Goal: Information Seeking & Learning: Learn about a topic

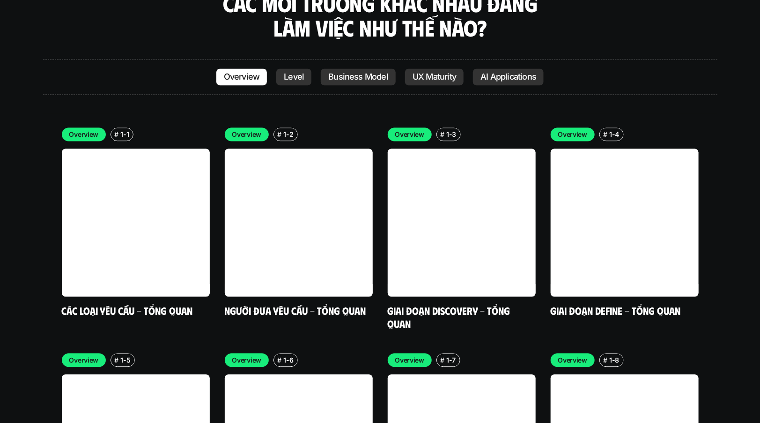
scroll to position [2586, 0]
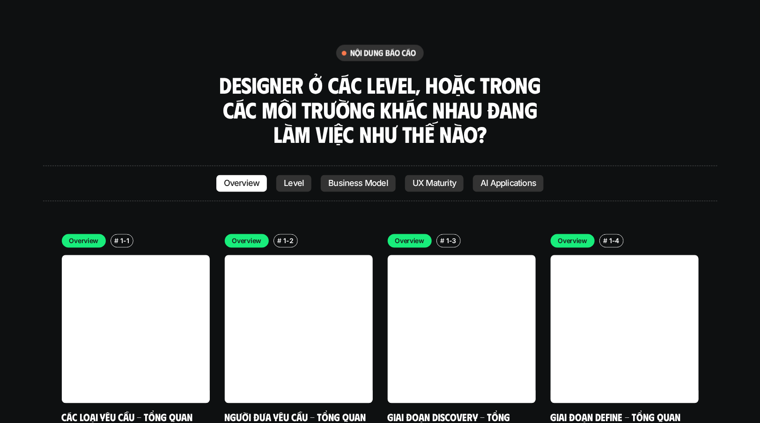
click at [420, 175] on link "UX Maturity" at bounding box center [434, 183] width 59 height 17
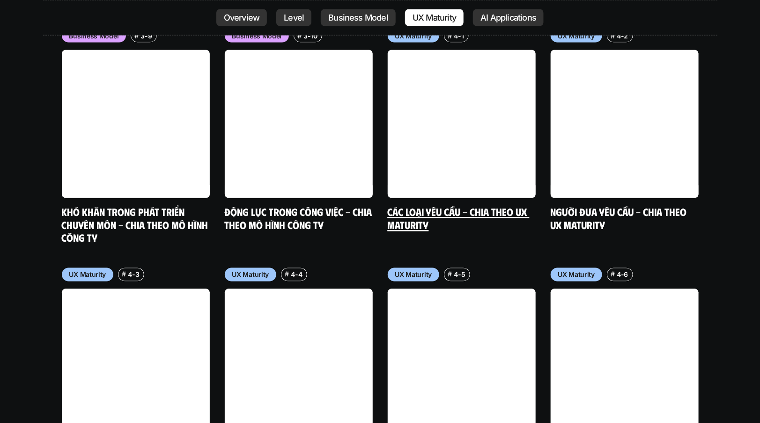
scroll to position [4183, 0]
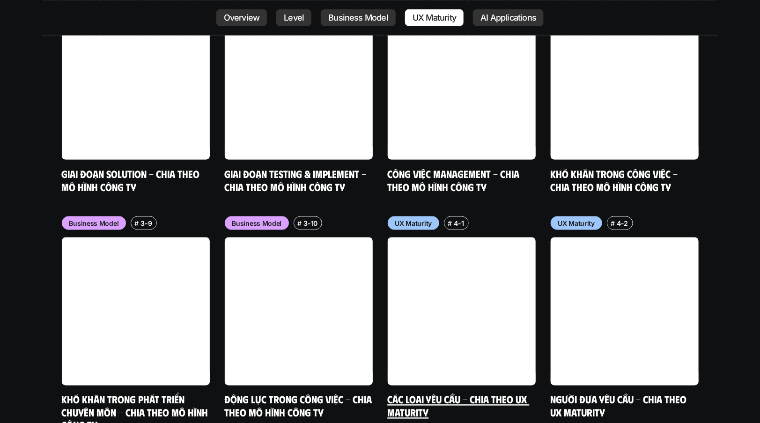
click at [405, 393] on link "Các loại yêu cầu - Chia theo UX Maturity" at bounding box center [459, 406] width 142 height 26
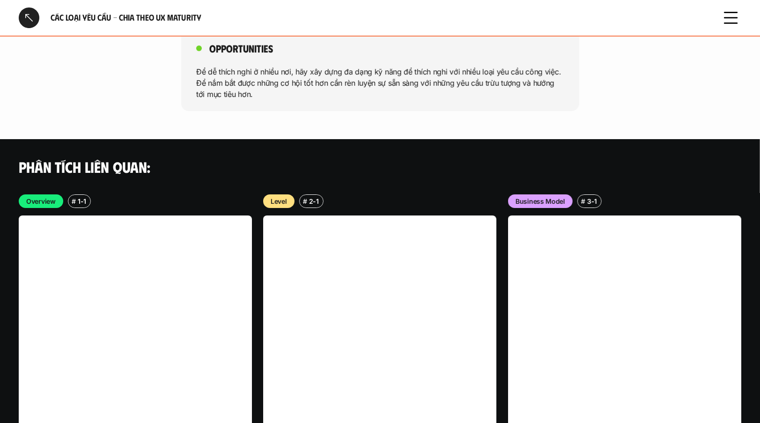
scroll to position [1690, 0]
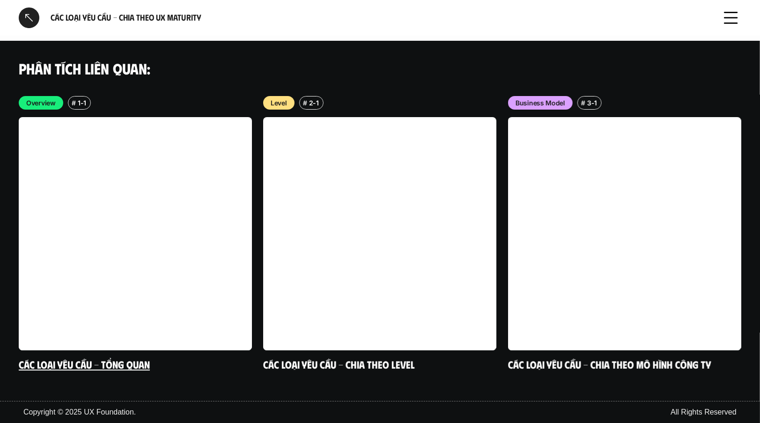
click at [61, 285] on link at bounding box center [135, 233] width 233 height 233
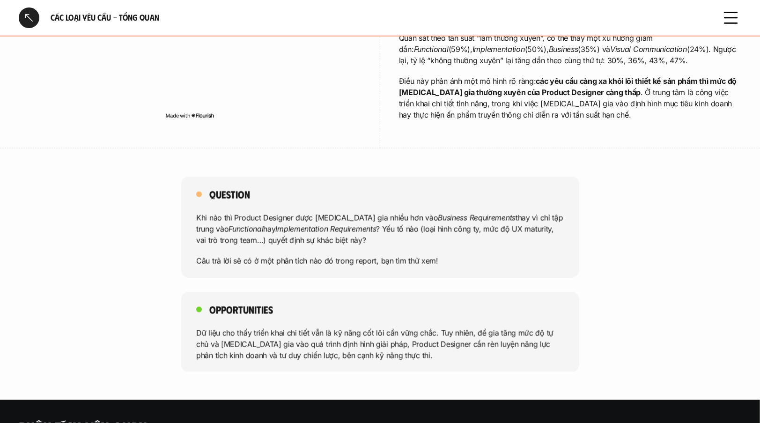
scroll to position [356, 0]
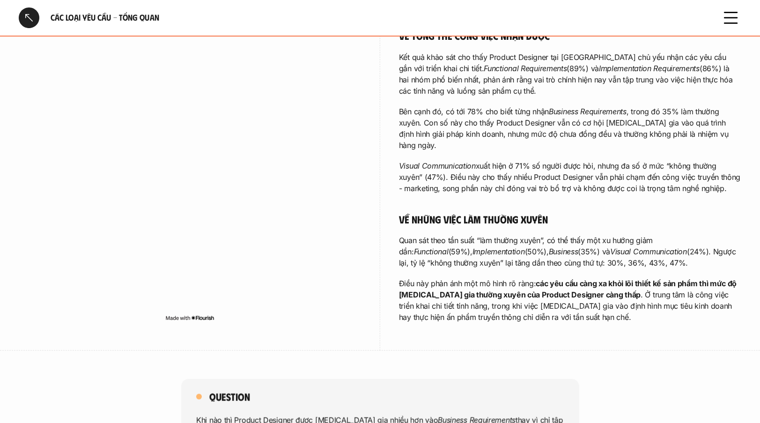
click at [731, 26] on icon at bounding box center [730, 17] width 21 height 21
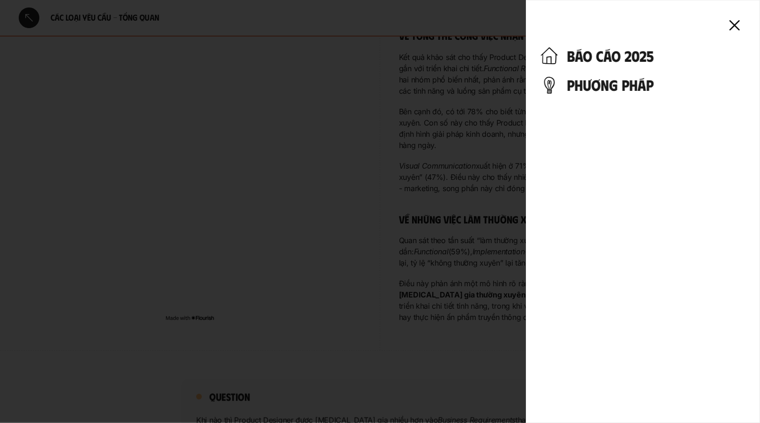
click at [604, 97] on div "báo cáo 2025 phương pháp" at bounding box center [643, 211] width 234 height 423
click at [606, 82] on h4 "phương pháp" at bounding box center [656, 85] width 178 height 18
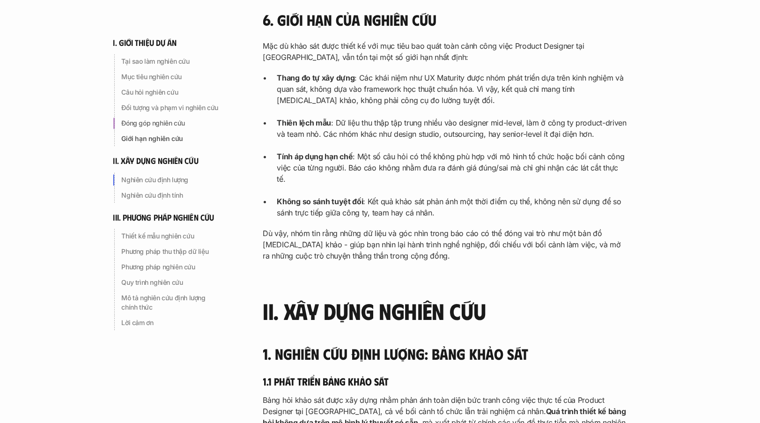
scroll to position [1170, 0]
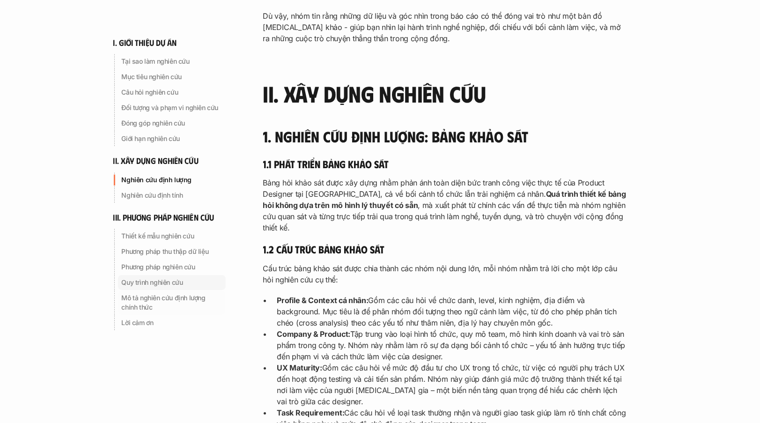
click at [173, 275] on div "Quy trình nghiên cứu" at bounding box center [172, 282] width 108 height 15
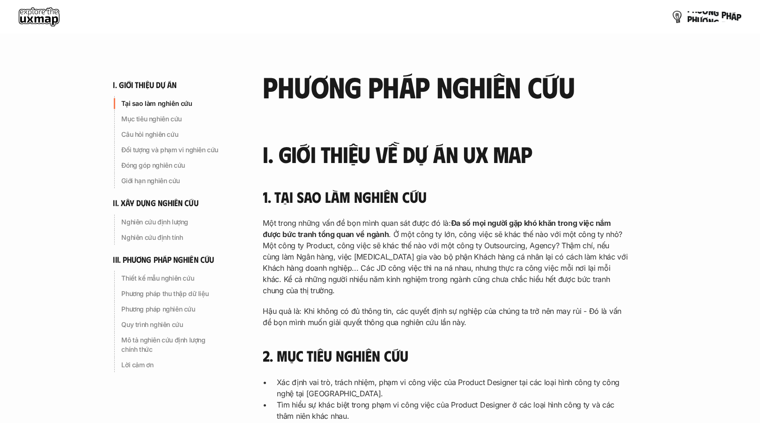
click at [725, 18] on p "p h ư ơ n g p h á p" at bounding box center [714, 17] width 54 height 10
click at [731, 14] on p "p h ư ơ n g p h á p" at bounding box center [714, 17] width 54 height 10
click at [731, 15] on p "p h ư ơ n g p h á p" at bounding box center [714, 17] width 54 height 10
click at [22, 15] on use at bounding box center [39, 16] width 41 height 19
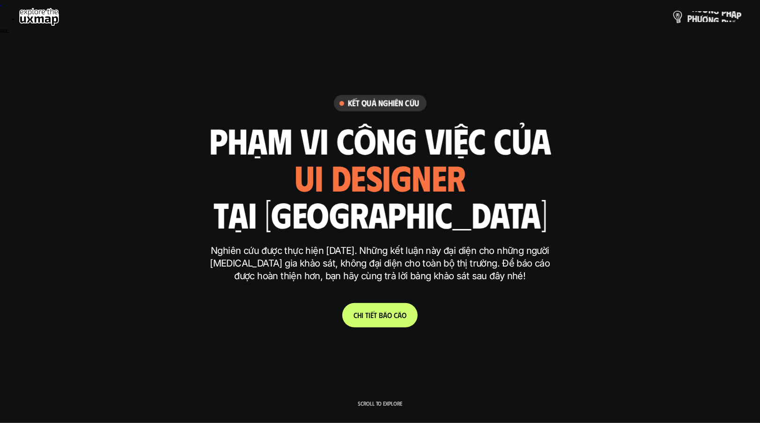
click at [730, 20] on p "p h ư ơ n g p h á p" at bounding box center [714, 17] width 54 height 10
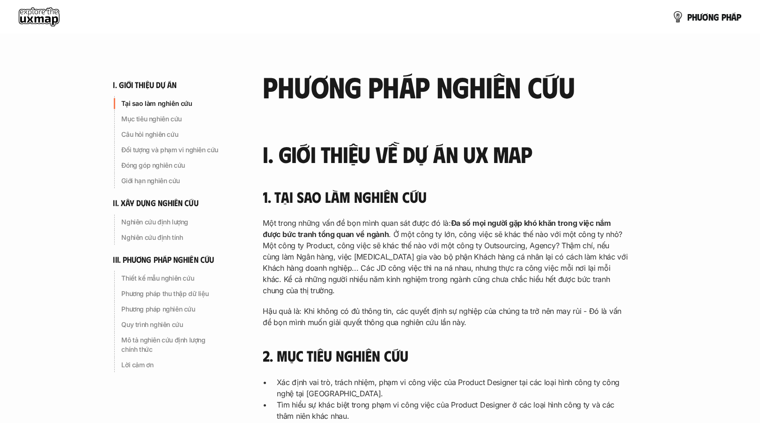
click at [36, 18] on use at bounding box center [39, 16] width 41 height 19
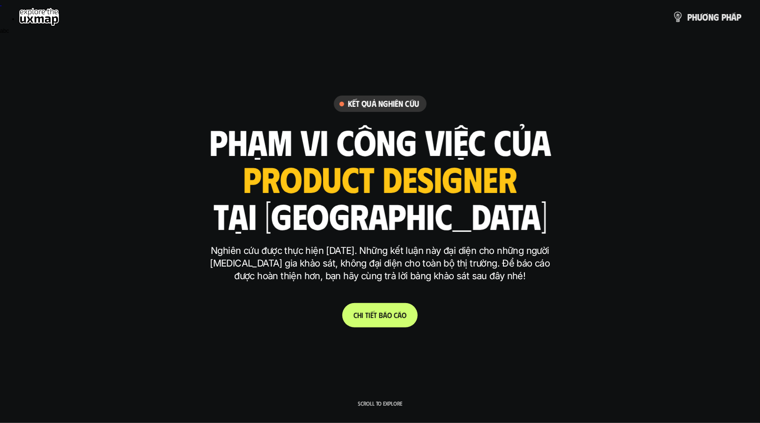
click at [374, 308] on link "C h i t i ế t b á o c á o" at bounding box center [379, 315] width 75 height 24
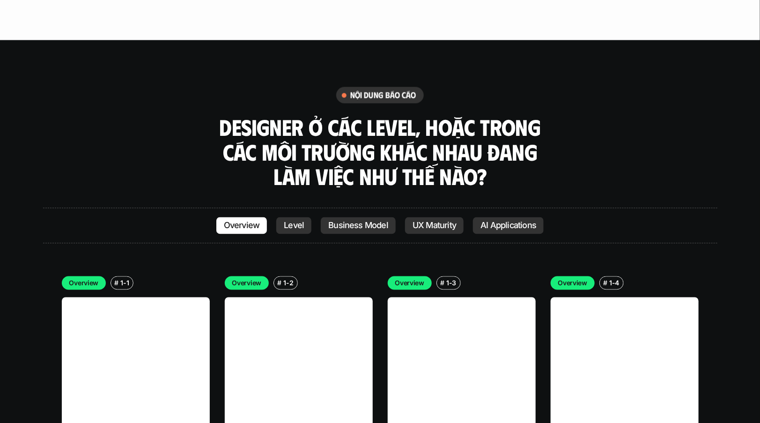
scroll to position [2550, 0]
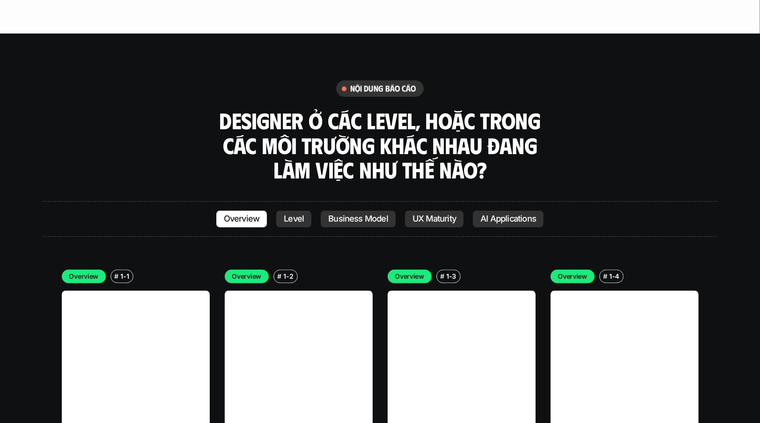
click at [442, 214] on p "UX Maturity" at bounding box center [434, 218] width 44 height 9
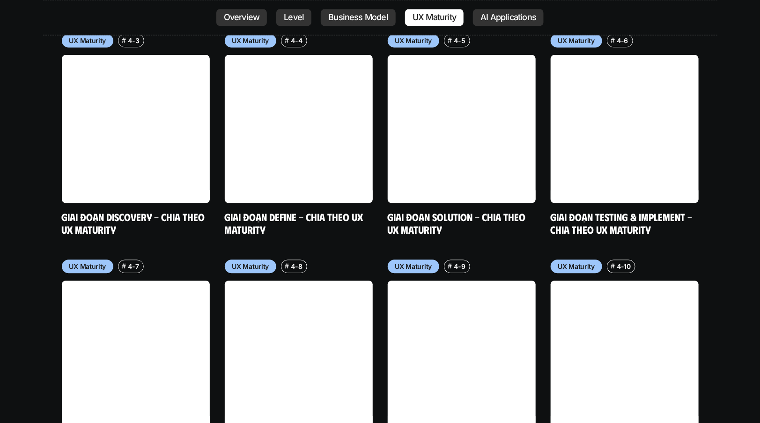
scroll to position [4651, 0]
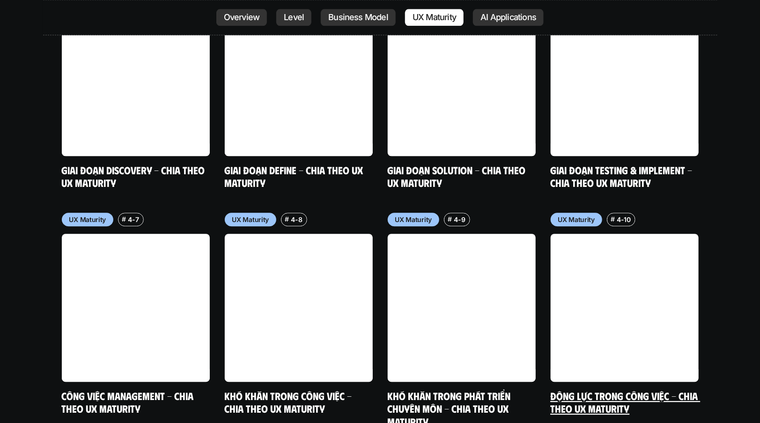
click at [603, 389] on link "Động lực trong công việc - Chia theo UX Maturity" at bounding box center [625, 402] width 150 height 26
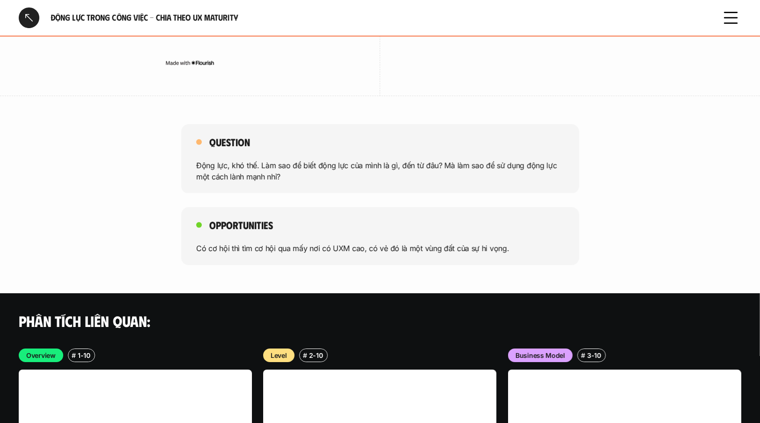
scroll to position [1693, 0]
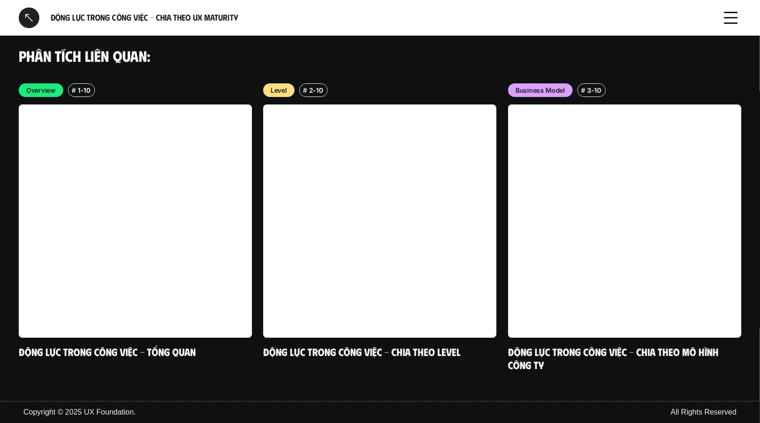
click at [731, 11] on icon at bounding box center [730, 17] width 21 height 21
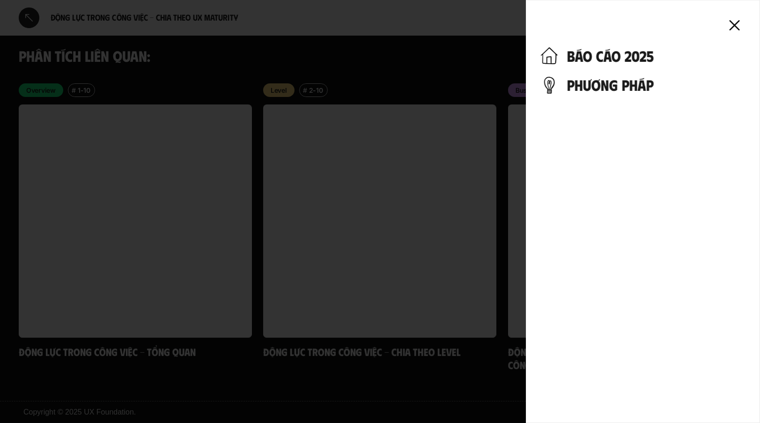
click at [253, 56] on div at bounding box center [380, 211] width 760 height 423
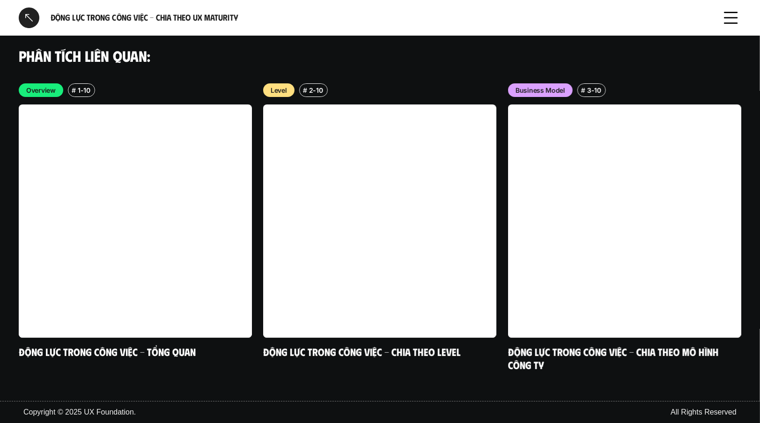
click at [24, 11] on div at bounding box center [380, 211] width 760 height 423
click at [32, 21] on div at bounding box center [380, 211] width 760 height 423
click at [26, 22] on div at bounding box center [29, 17] width 21 height 21
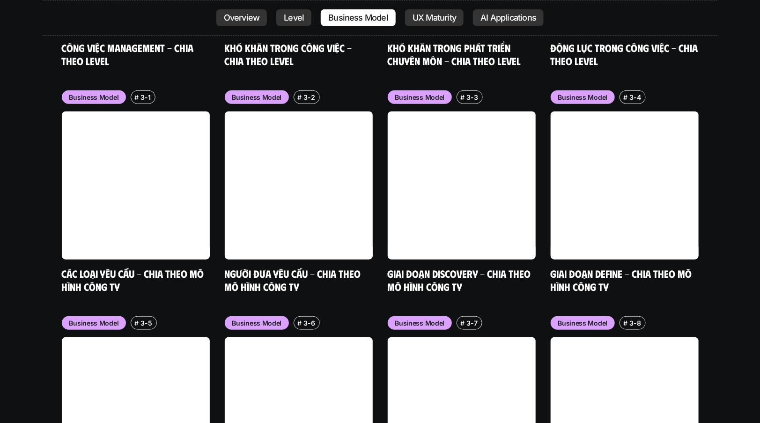
scroll to position [3998, 0]
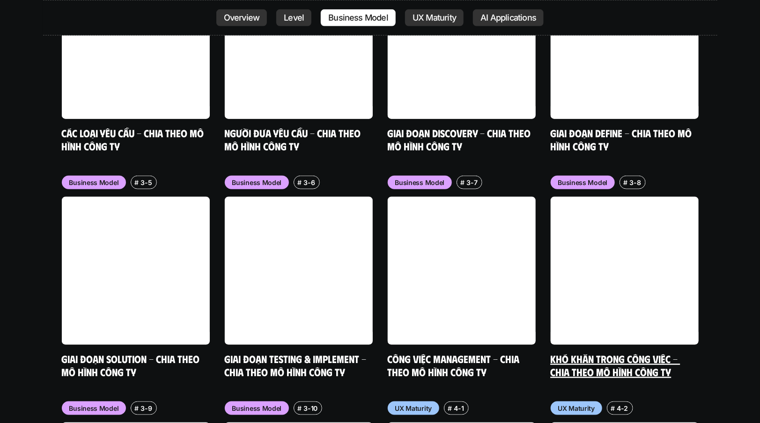
click at [650, 352] on link "Khó khăn trong công việc - Chia theo mô hình công ty" at bounding box center [615, 365] width 130 height 26
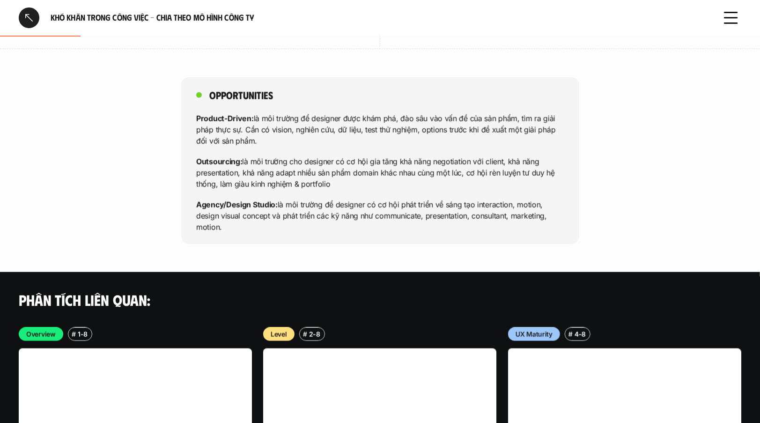
scroll to position [2545, 0]
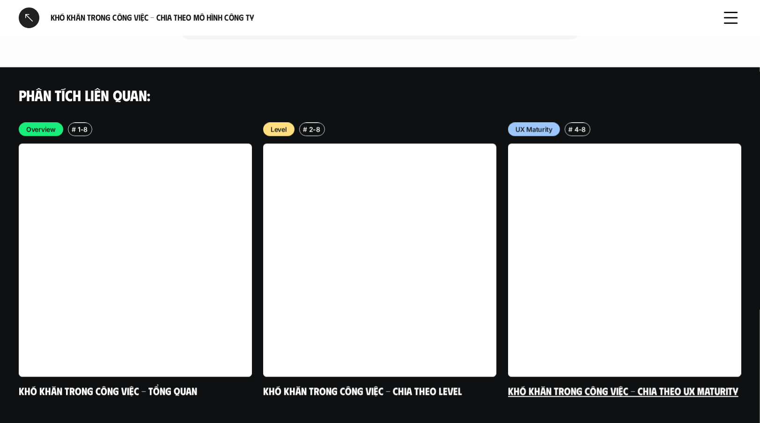
click at [527, 168] on link at bounding box center [624, 260] width 233 height 233
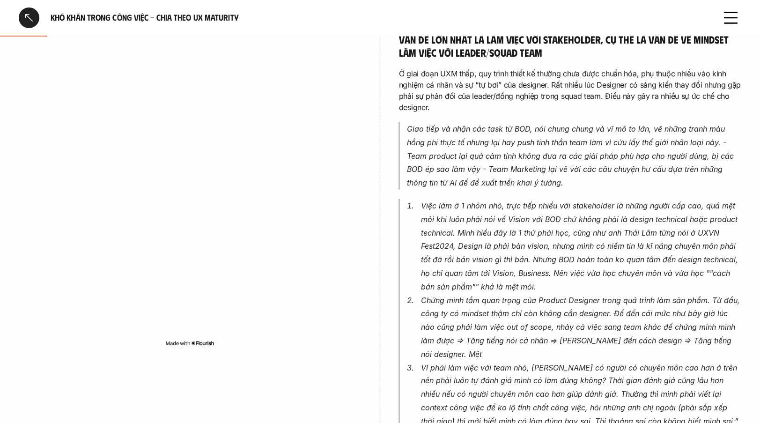
scroll to position [562, 0]
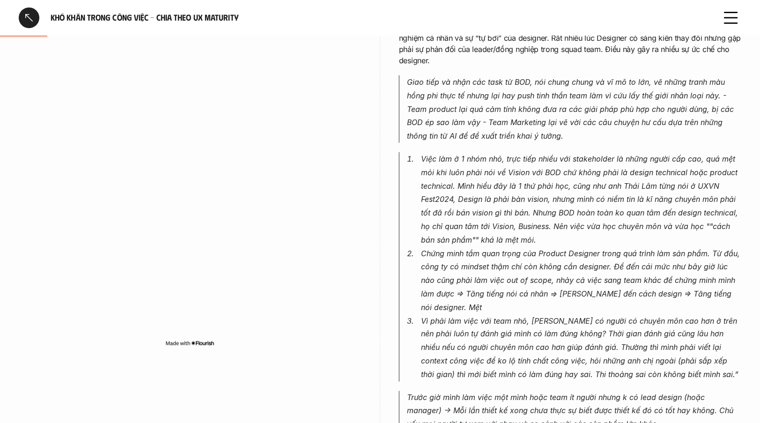
click at [613, 314] on p "Vì phải làm việc với team nhỏ, [PERSON_NAME] có người có chuyên môn cao hơn ở t…" at bounding box center [581, 347] width 320 height 67
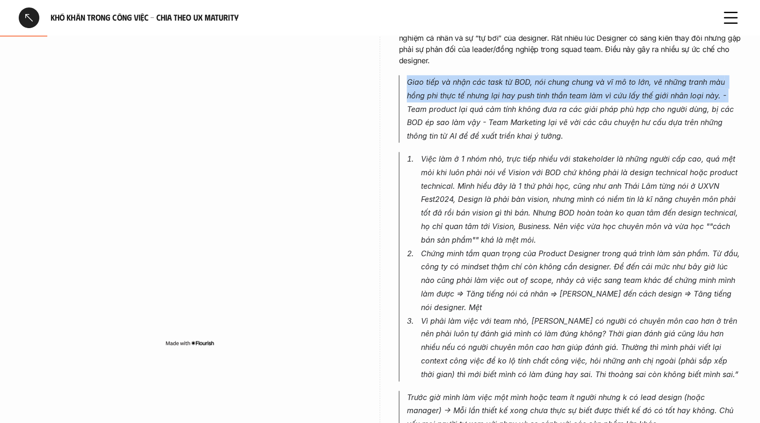
drag, startPoint x: 408, startPoint y: 81, endPoint x: 728, endPoint y: 101, distance: 320.3
click at [728, 101] on p "Giao tiếp và nhận các task từ BOD, nói chung chung và vĩ mô to lớn, vẽ những tr…" at bounding box center [574, 108] width 334 height 67
copy em "Giao tiếp và nhận các task từ BOD, nói chung chung và vĩ mô to lớn, vẽ những tr…"
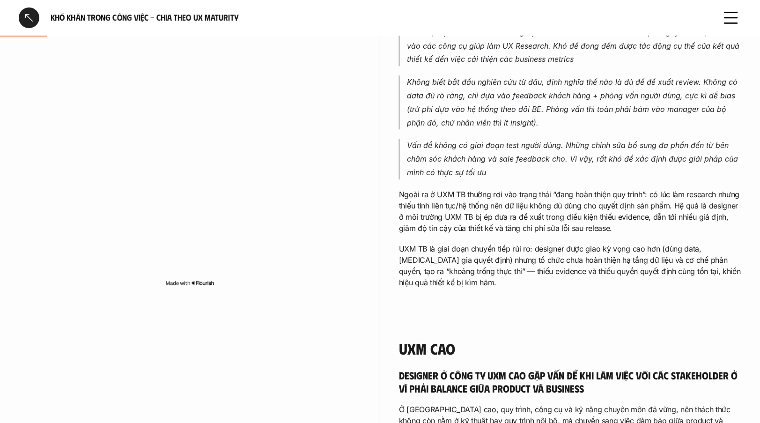
scroll to position [1030, 0]
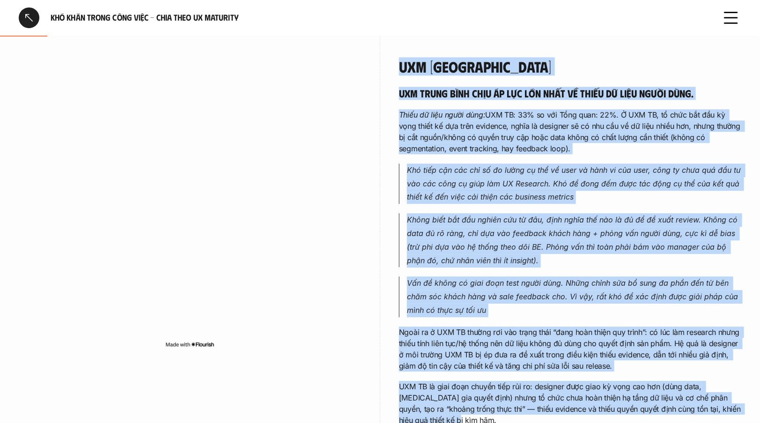
drag, startPoint x: 415, startPoint y: 96, endPoint x: 482, endPoint y: 410, distance: 320.7
click at [482, 410] on div "UXM Trung Bình UXM trung bình chịu áp lực lớn nhất về thiếu dữ liệu người dùng.…" at bounding box center [570, 242] width 342 height 368
click at [515, 220] on em "Không biết bắt đầu nghiên cứu từ đâu, định nghĩa thế nào là đủ để đề xuất revie…" at bounding box center [573, 240] width 333 height 50
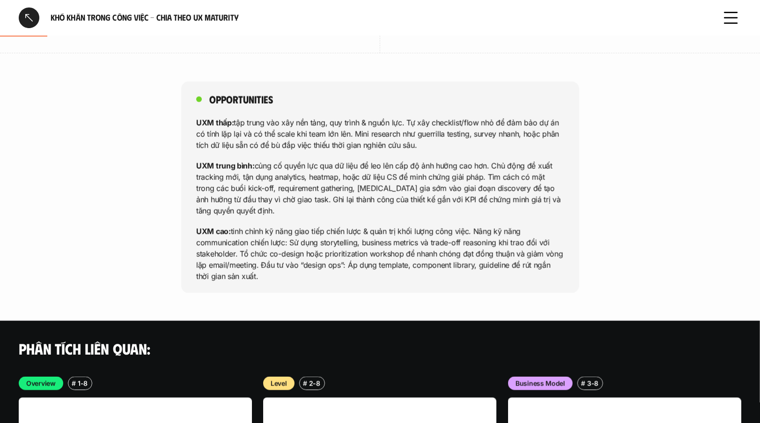
scroll to position [2483, 0]
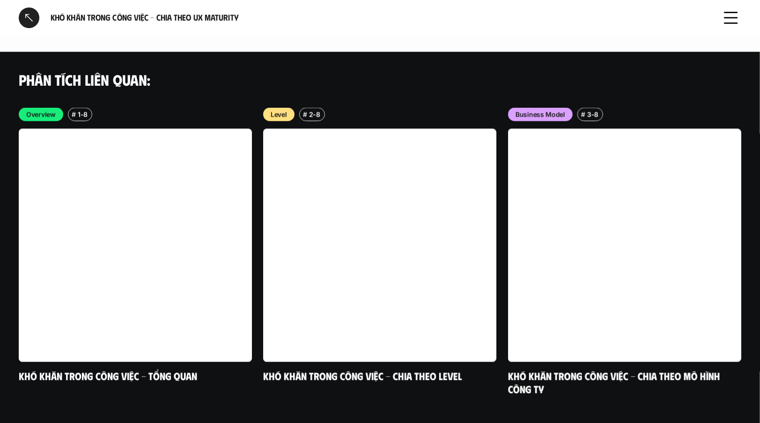
click at [27, 8] on div at bounding box center [29, 17] width 21 height 21
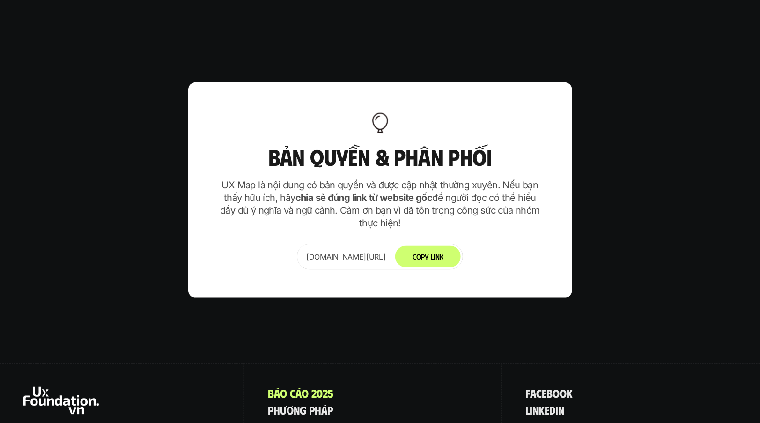
scroll to position [5889, 0]
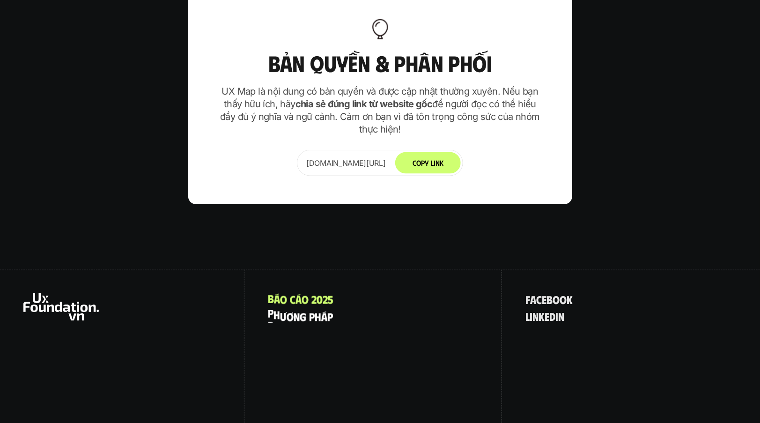
click at [309, 310] on p "p h ư ơ n g p h á p" at bounding box center [300, 316] width 65 height 12
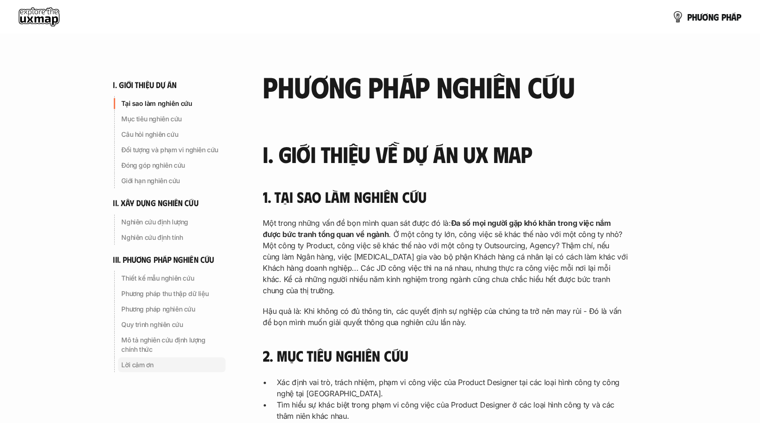
click at [139, 365] on p "Lời cảm ơn" at bounding box center [172, 364] width 100 height 9
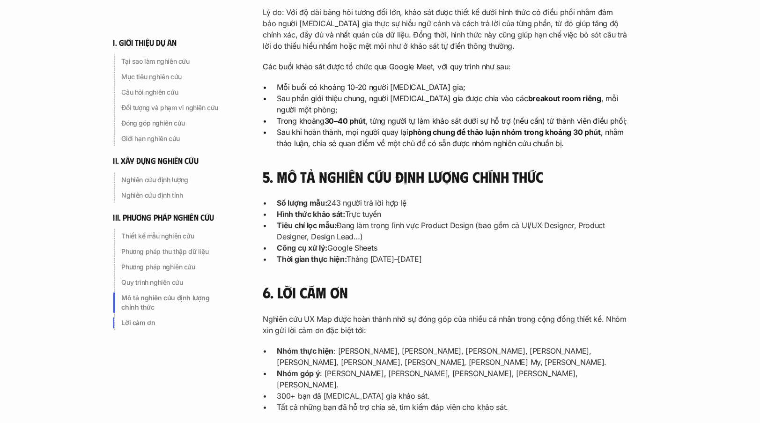
scroll to position [2992, 0]
